Goal: Task Accomplishment & Management: Manage account settings

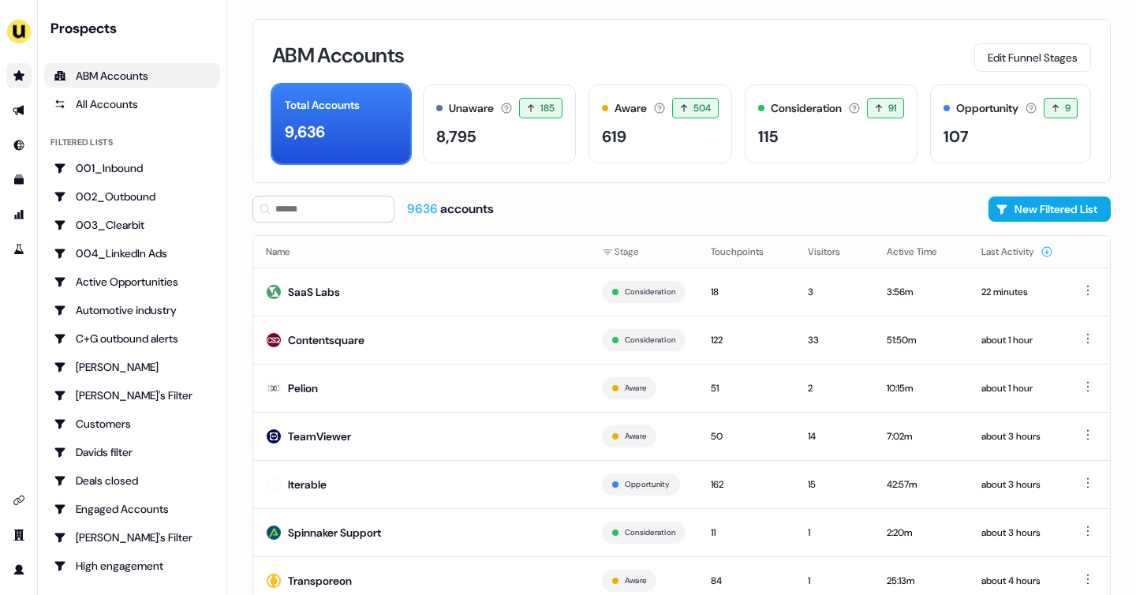
click at [29, 75] on link "Go to prospects" at bounding box center [18, 75] width 25 height 25
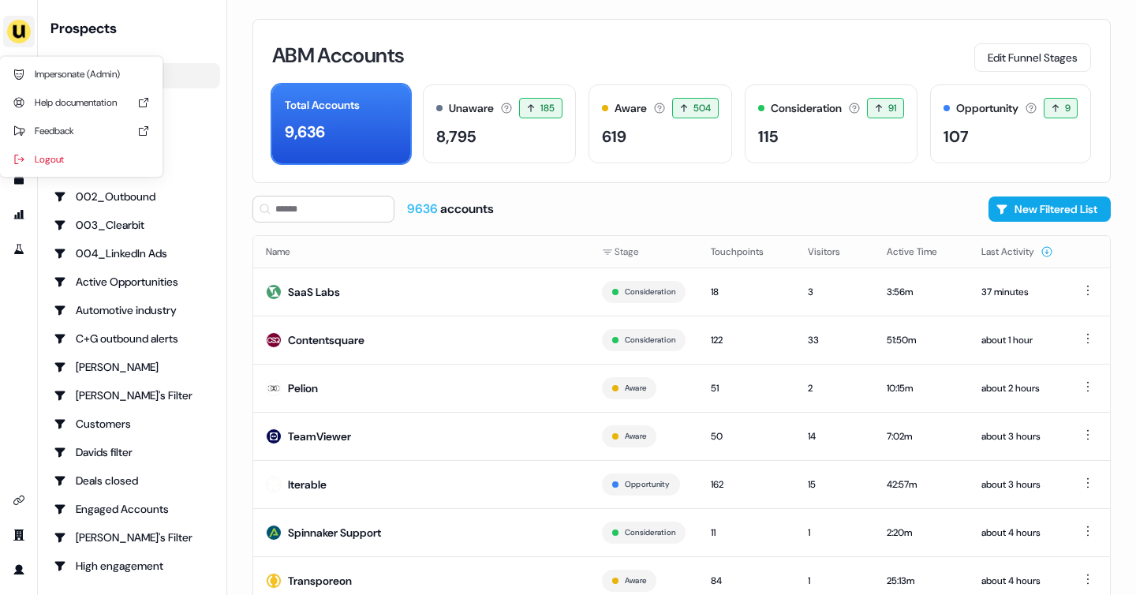
click at [18, 37] on img "side nav menu" at bounding box center [18, 31] width 25 height 25
click at [80, 86] on div "Impersonate (Admin)" at bounding box center [81, 74] width 150 height 28
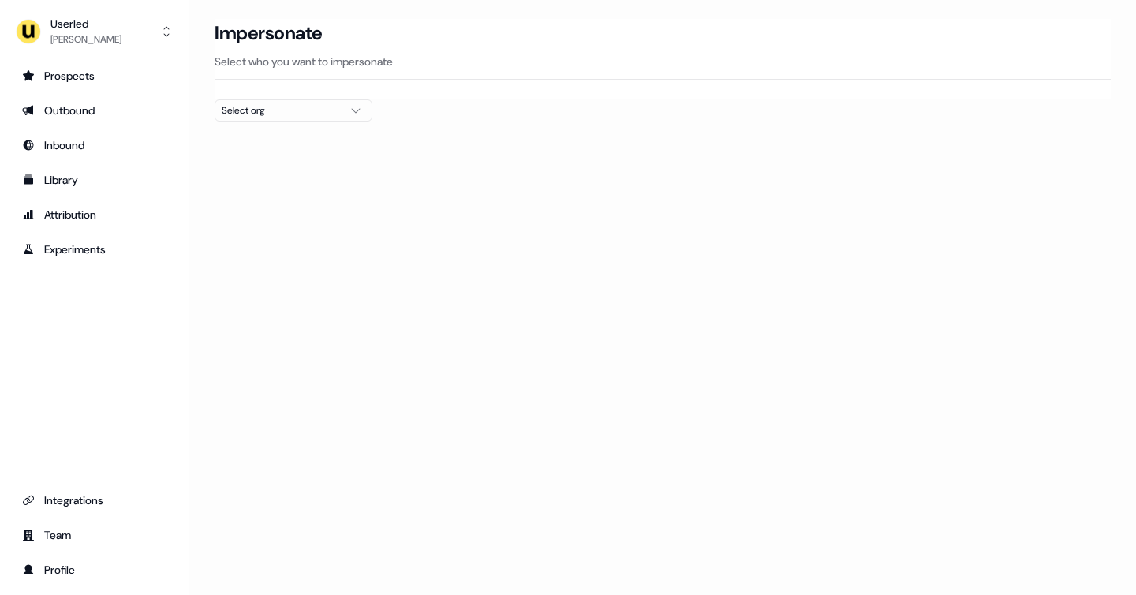
click at [274, 107] on div "Select org" at bounding box center [281, 111] width 118 height 16
type input "********"
click at [259, 172] on div "Secfense" at bounding box center [293, 167] width 156 height 25
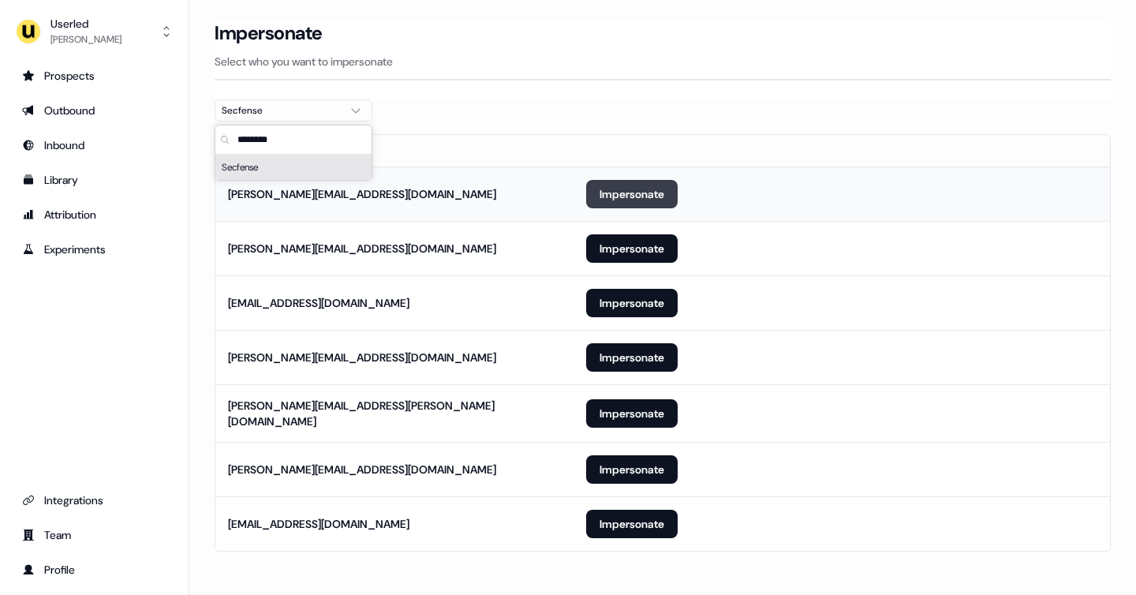
click at [613, 189] on button "Impersonate" at bounding box center [632, 194] width 92 height 28
